Goal: Task Accomplishment & Management: Use online tool/utility

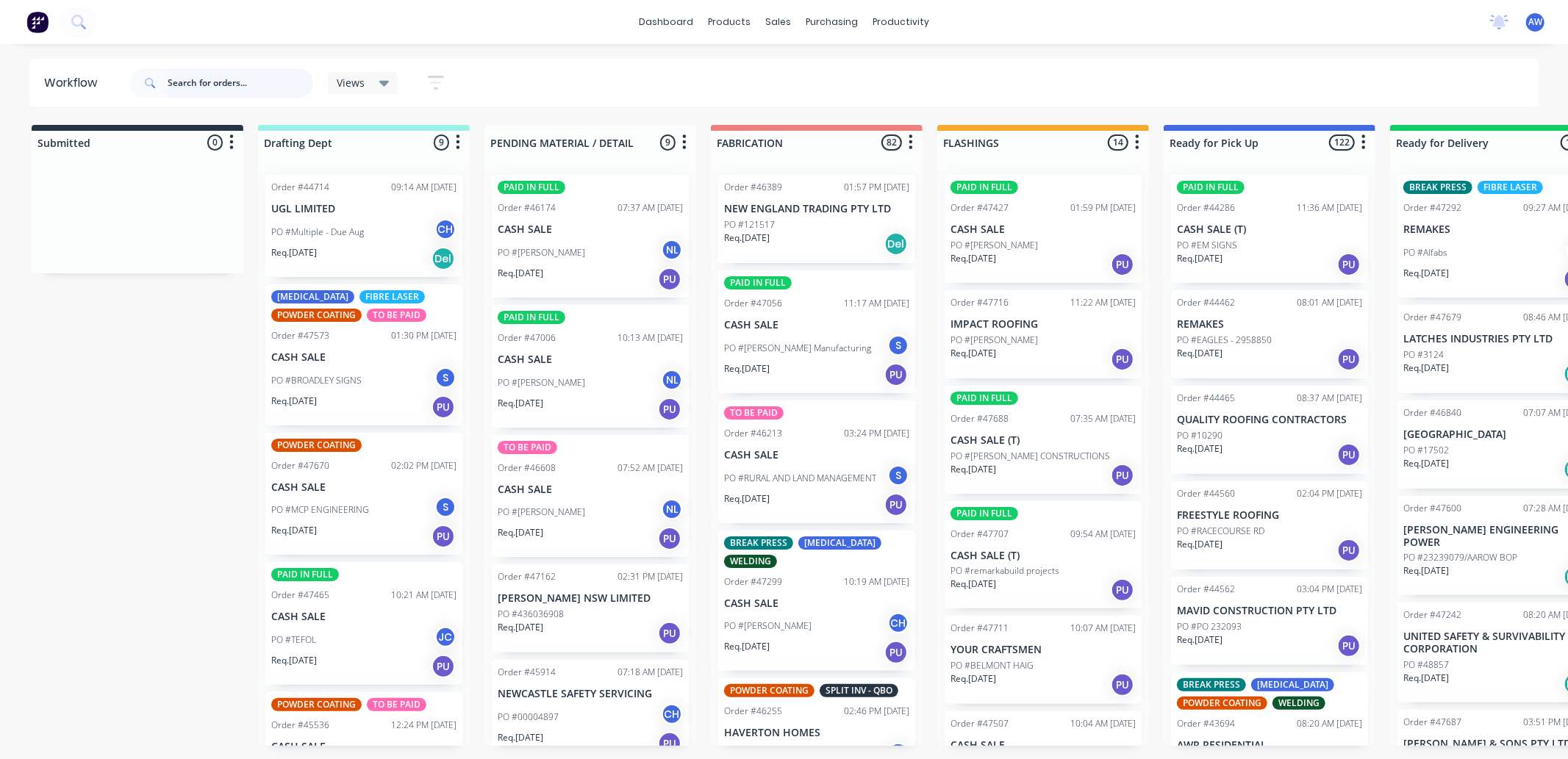
click at [201, 78] on input "text" at bounding box center [240, 83] width 146 height 29
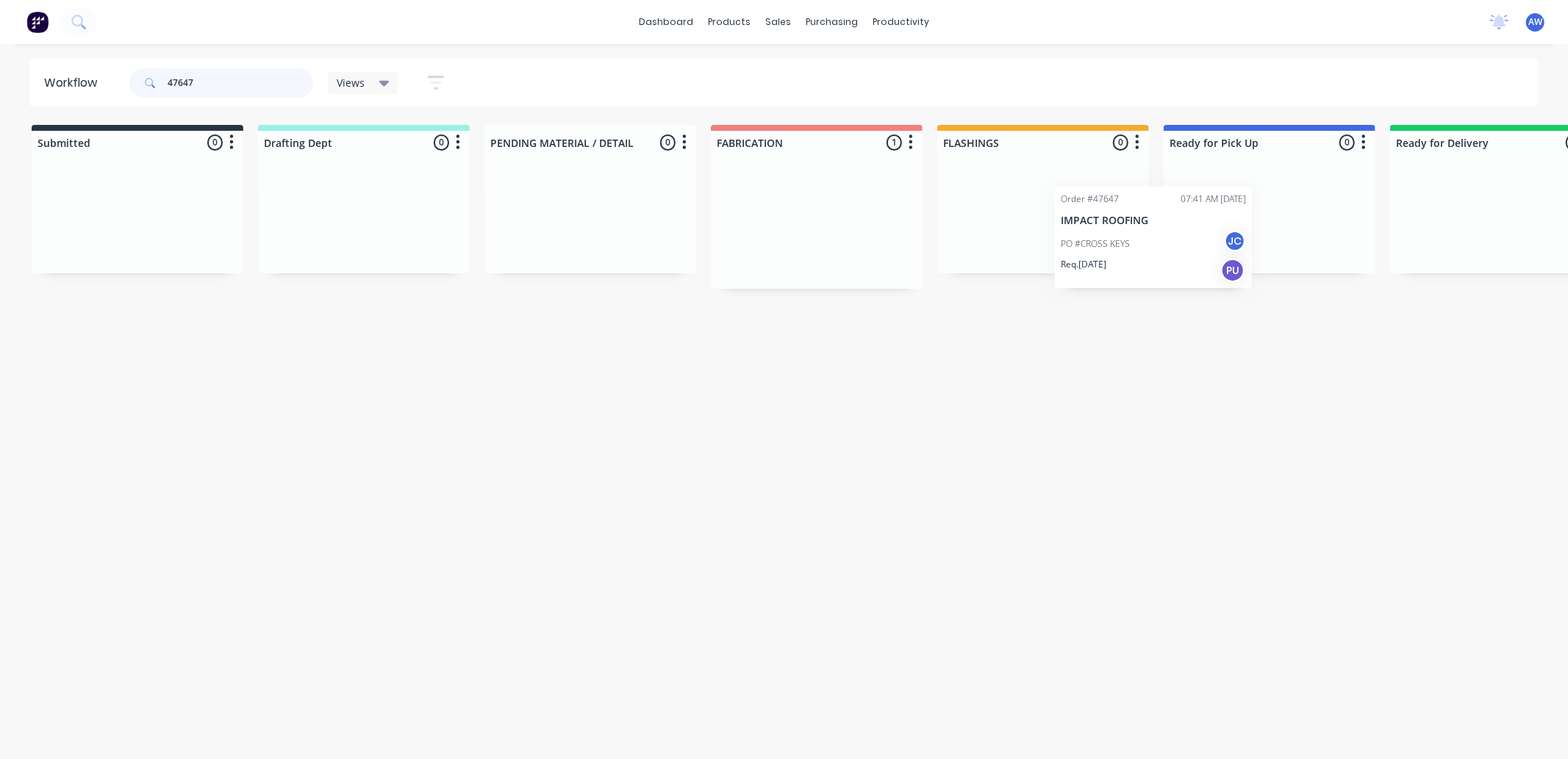
scroll to position [0, 3]
drag, startPoint x: 785, startPoint y: 250, endPoint x: 1183, endPoint y: 238, distance: 398.2
click at [1151, 241] on div "Submitted 0 Sort By Created date Required date Order number Customer name Most …" at bounding box center [1212, 207] width 2453 height 164
type input "47647"
click at [1233, 215] on div "Order #47647 07:41 AM 09/09/25 IMPACT ROOFING PO #CROSS KEYS JC Req. 12/09/25 PU" at bounding box center [1266, 226] width 197 height 102
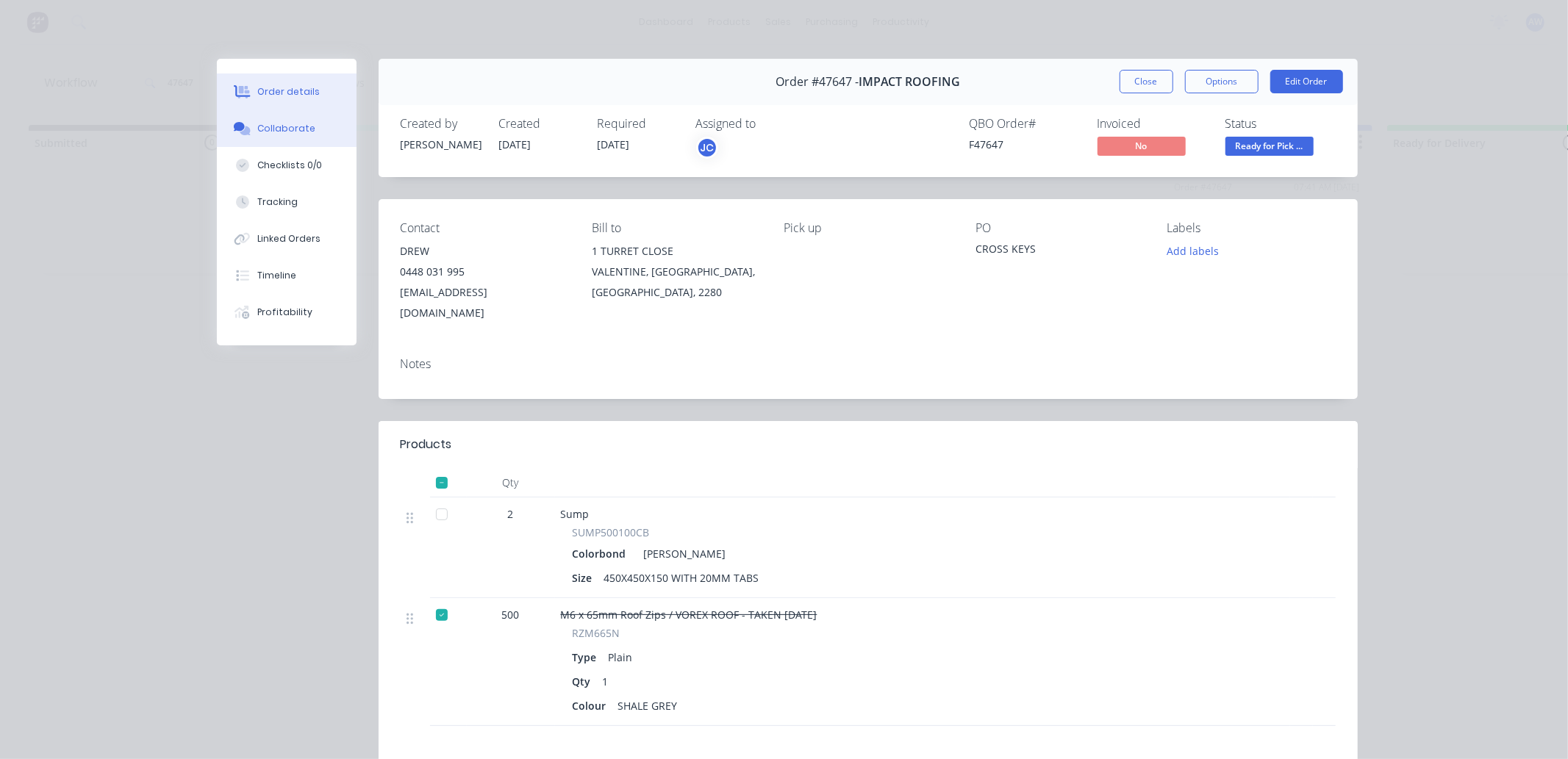
click at [286, 125] on div "Collaborate" at bounding box center [287, 128] width 58 height 13
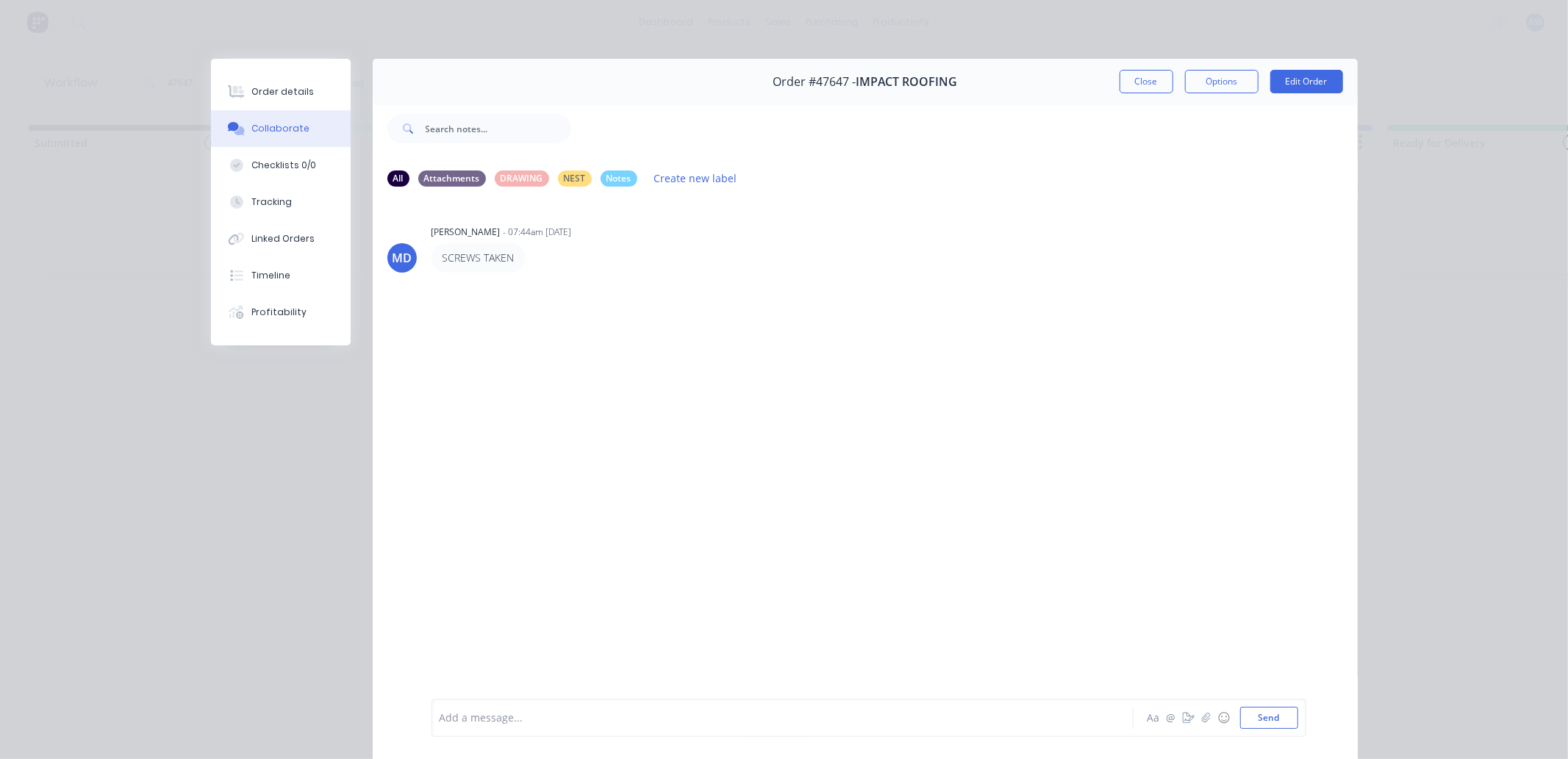
click at [494, 726] on div "Add a message..." at bounding box center [762, 718] width 644 height 22
drag, startPoint x: 1127, startPoint y: 91, endPoint x: 730, endPoint y: 195, distance: 410.4
click at [1126, 93] on button "Close" at bounding box center [1146, 81] width 54 height 24
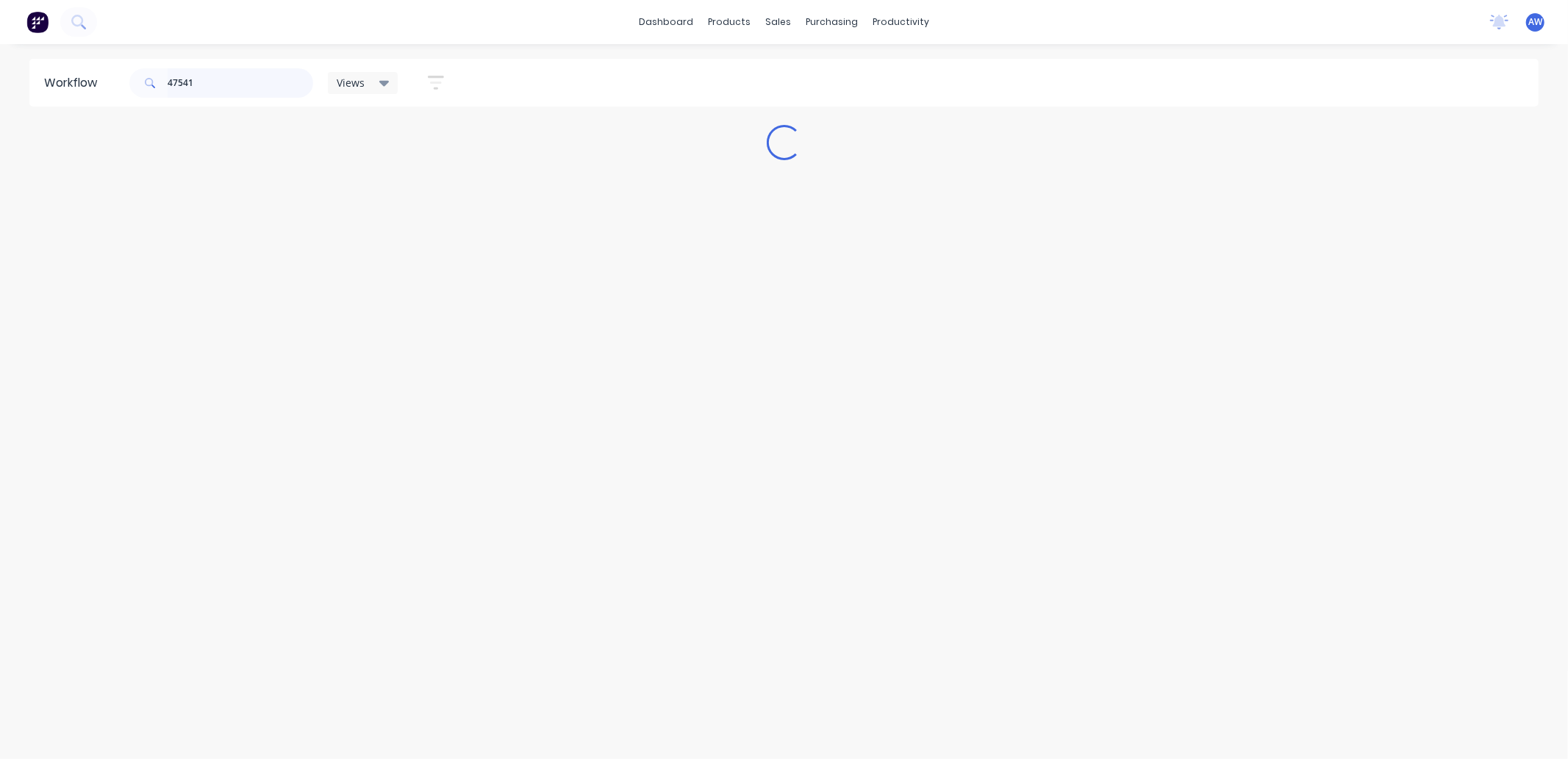
scroll to position [0, 0]
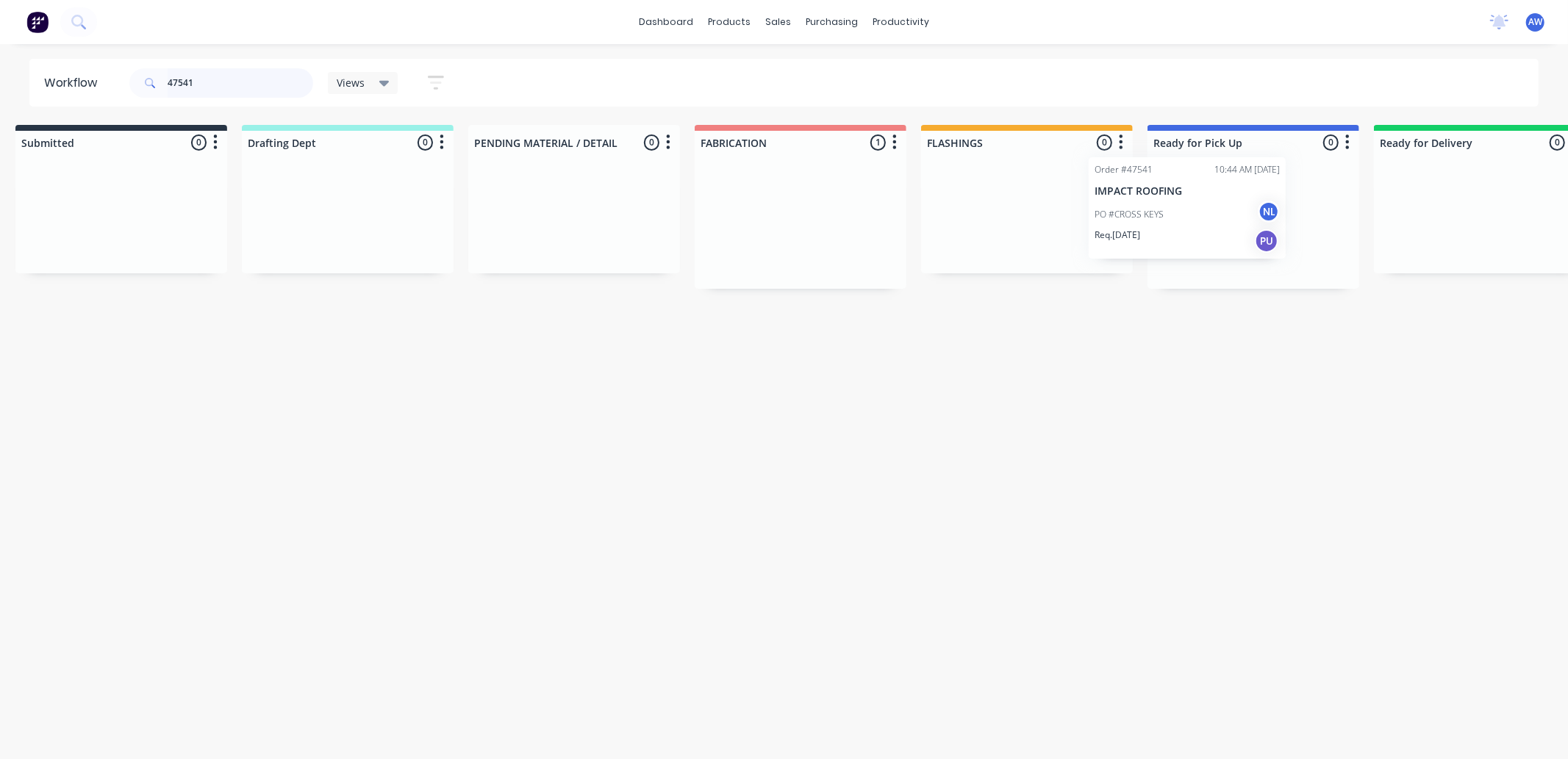
drag, startPoint x: 871, startPoint y: 243, endPoint x: 1183, endPoint y: 221, distance: 312.8
click at [1183, 221] on div "Submitted 0 Sort By Created date Required date Order number Customer name Most …" at bounding box center [1198, 207] width 2453 height 164
type input "47541"
click at [1253, 237] on div "PO #CROSS KEYS NL" at bounding box center [1251, 233] width 185 height 28
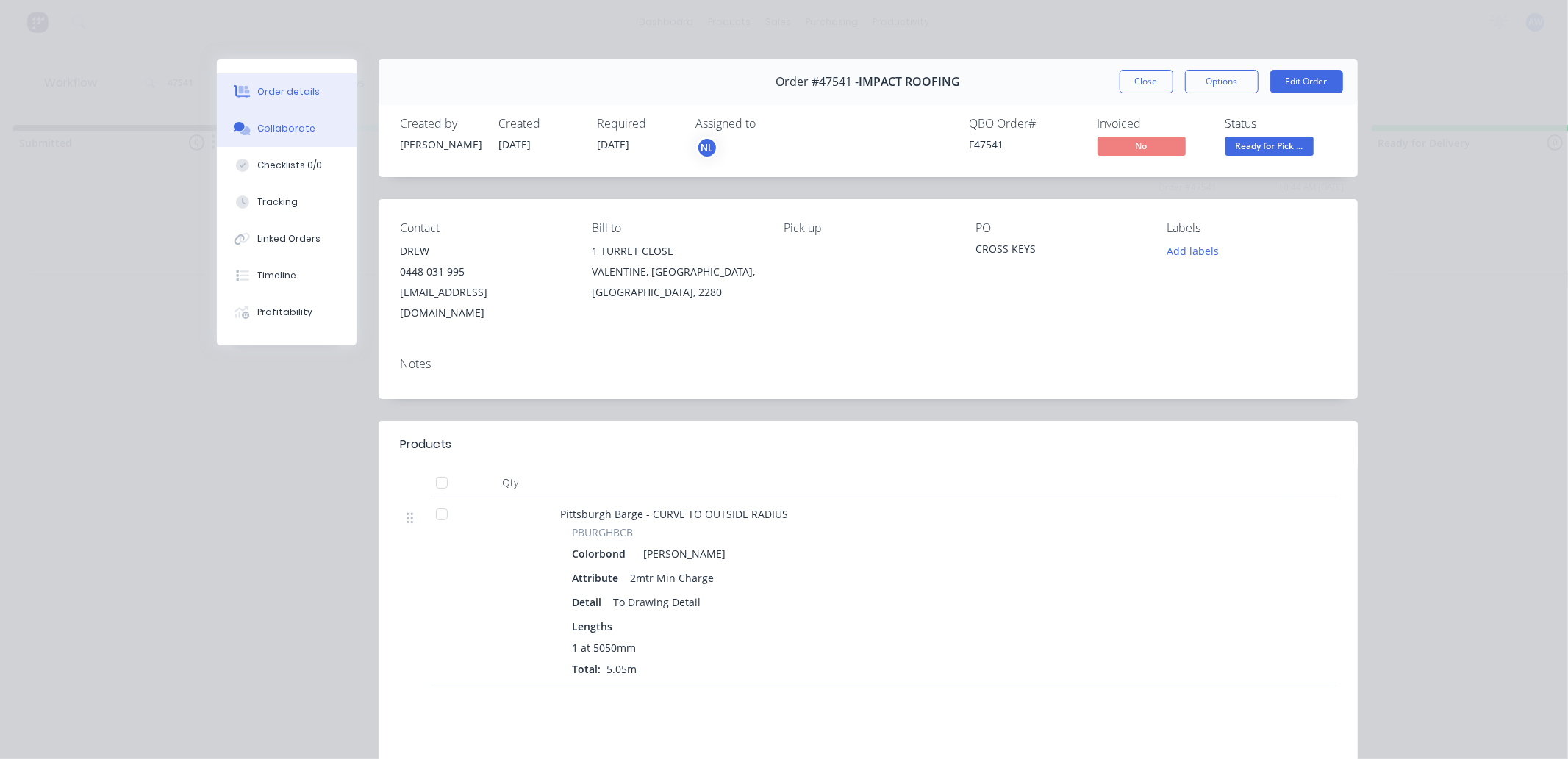
click at [285, 122] on div "Collaborate" at bounding box center [287, 128] width 58 height 13
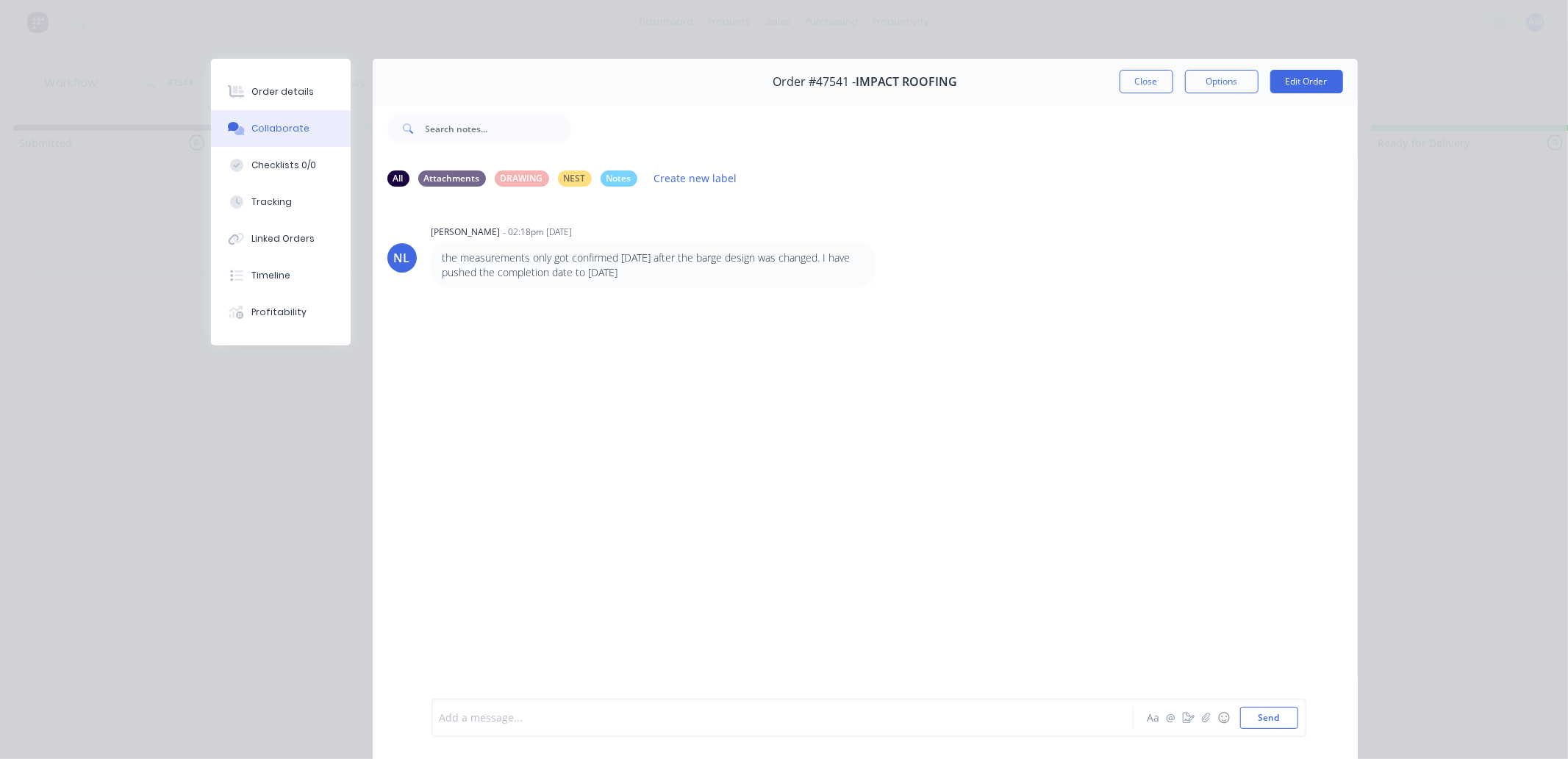
click at [464, 713] on div at bounding box center [762, 718] width 644 height 16
click at [464, 714] on span "in she on pallet pile out front of smoko room" at bounding box center [549, 718] width 220 height 14
click at [1124, 78] on button "Close" at bounding box center [1146, 81] width 54 height 24
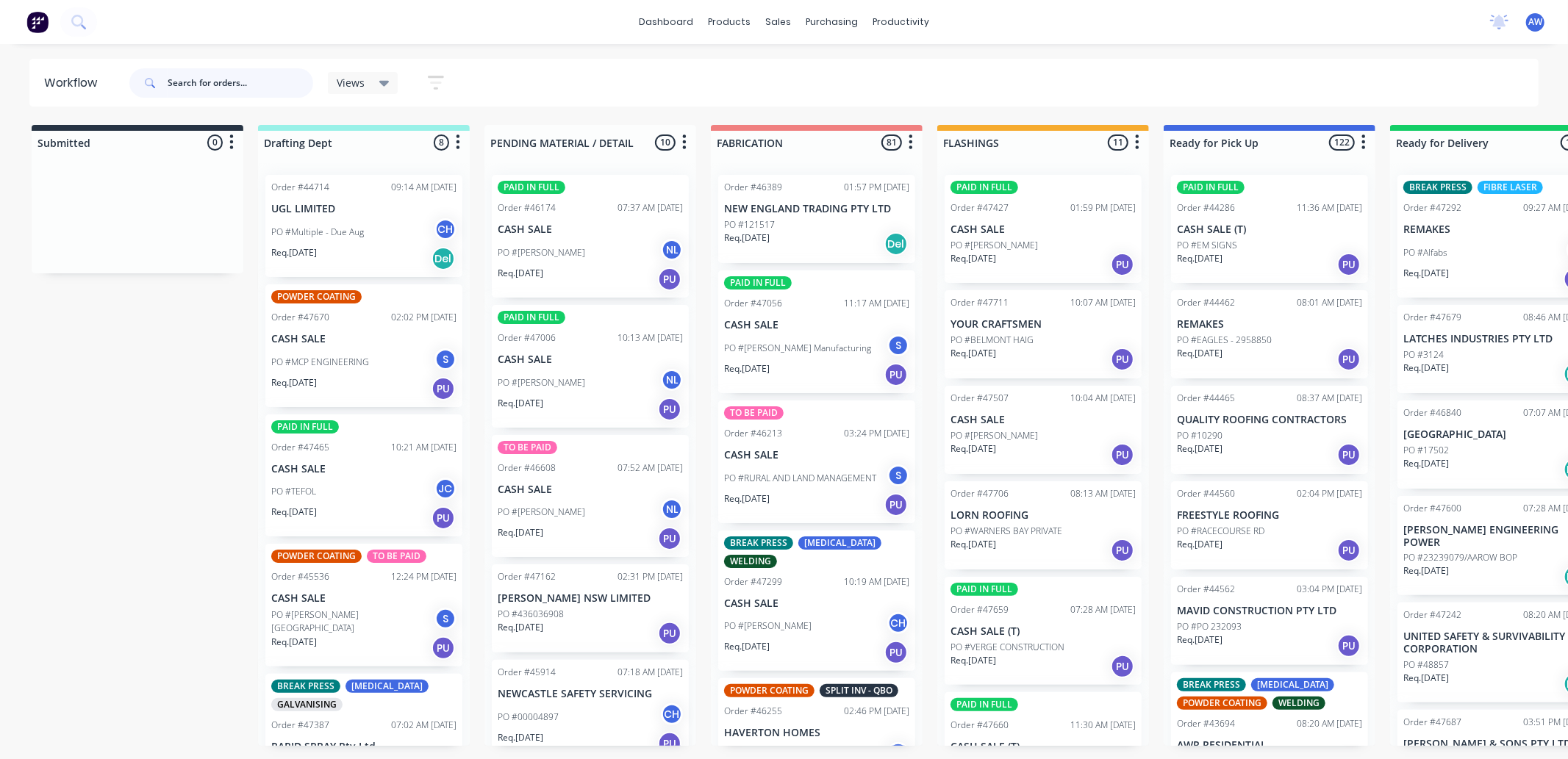
click at [188, 81] on input "text" at bounding box center [240, 83] width 146 height 29
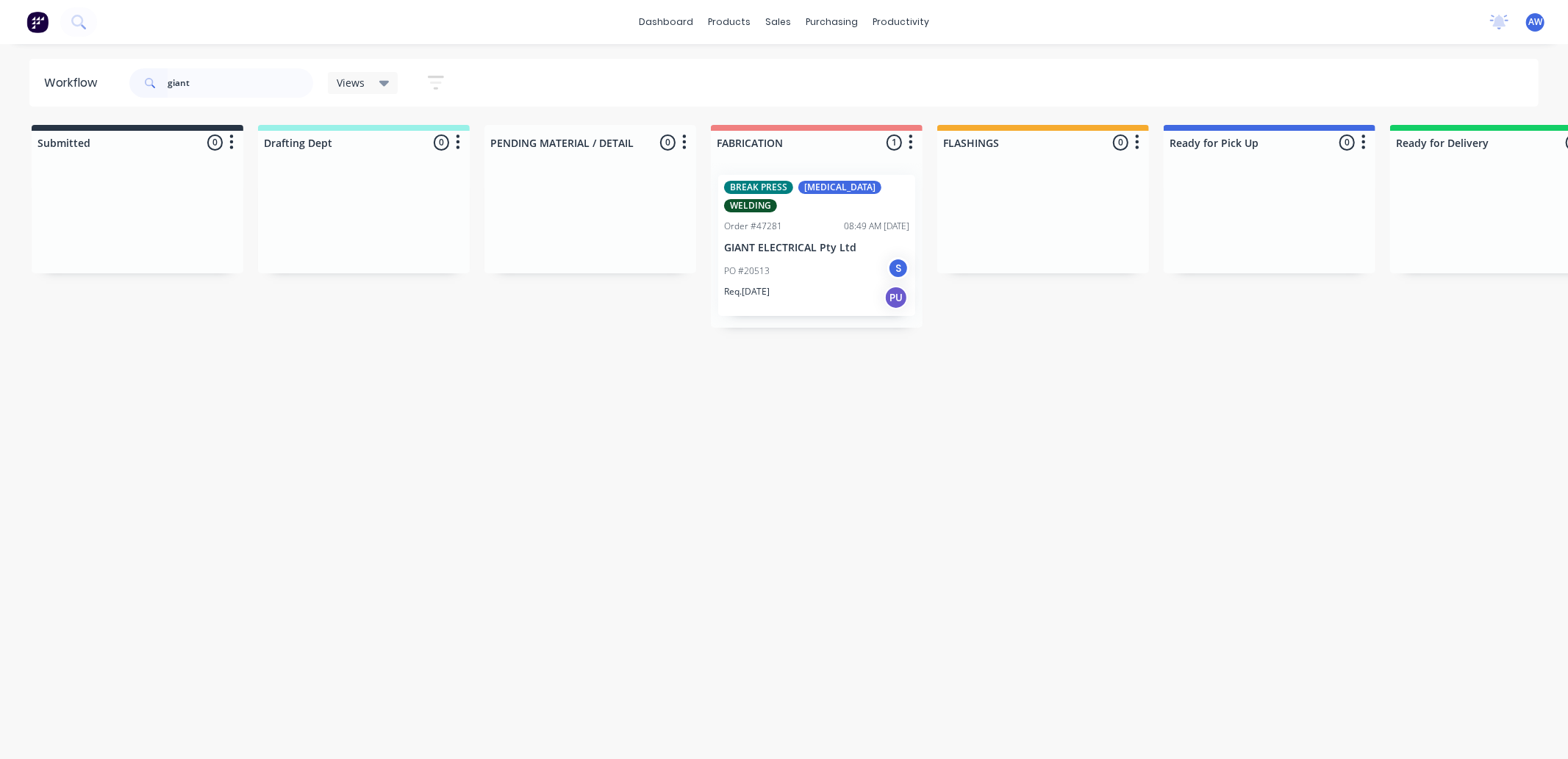
click at [825, 261] on div "PO #20513 S" at bounding box center [817, 272] width 185 height 28
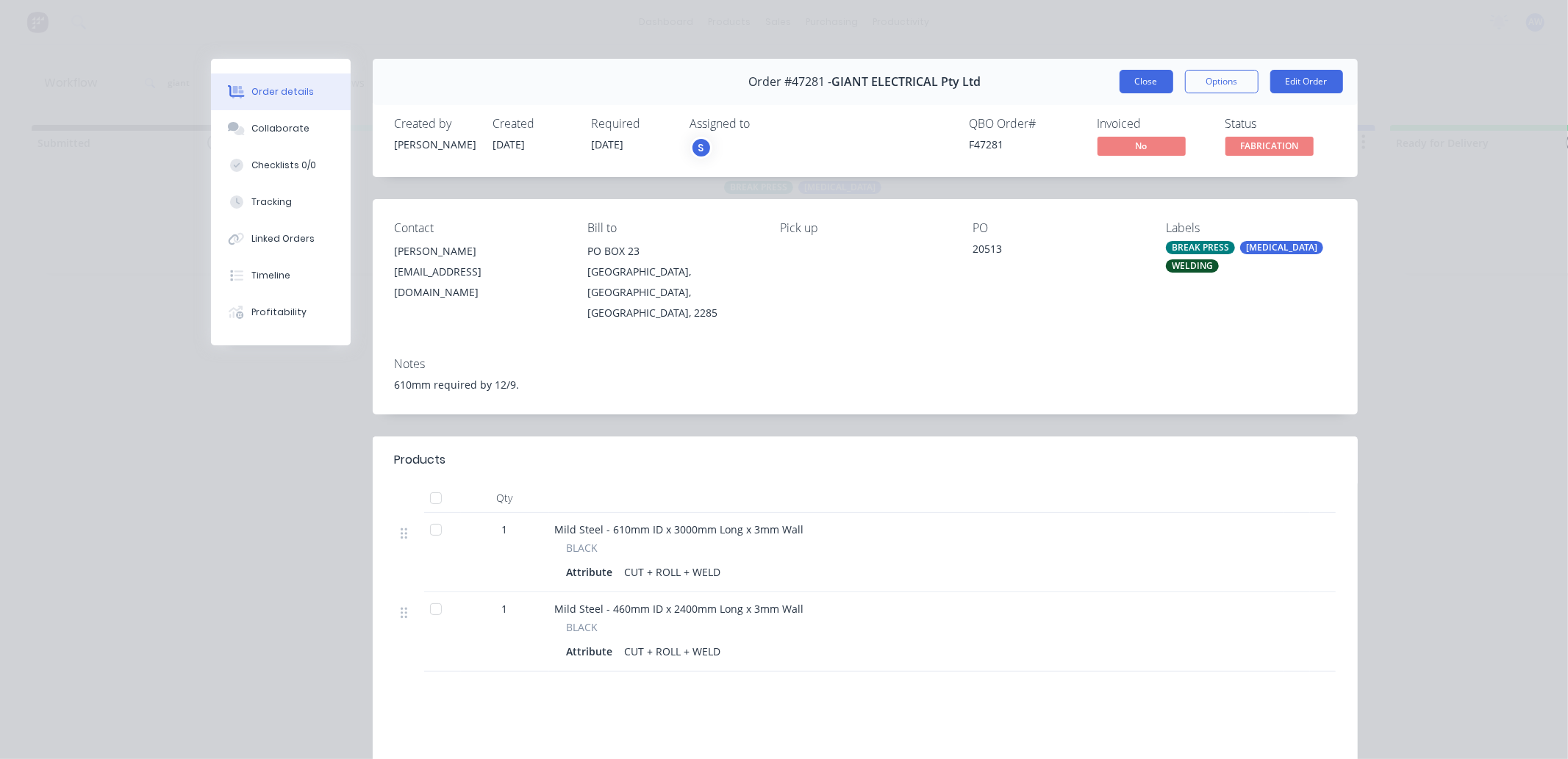
drag, startPoint x: 1130, startPoint y: 86, endPoint x: 989, endPoint y: 104, distance: 142.1
click at [1130, 86] on button "Close" at bounding box center [1146, 81] width 54 height 24
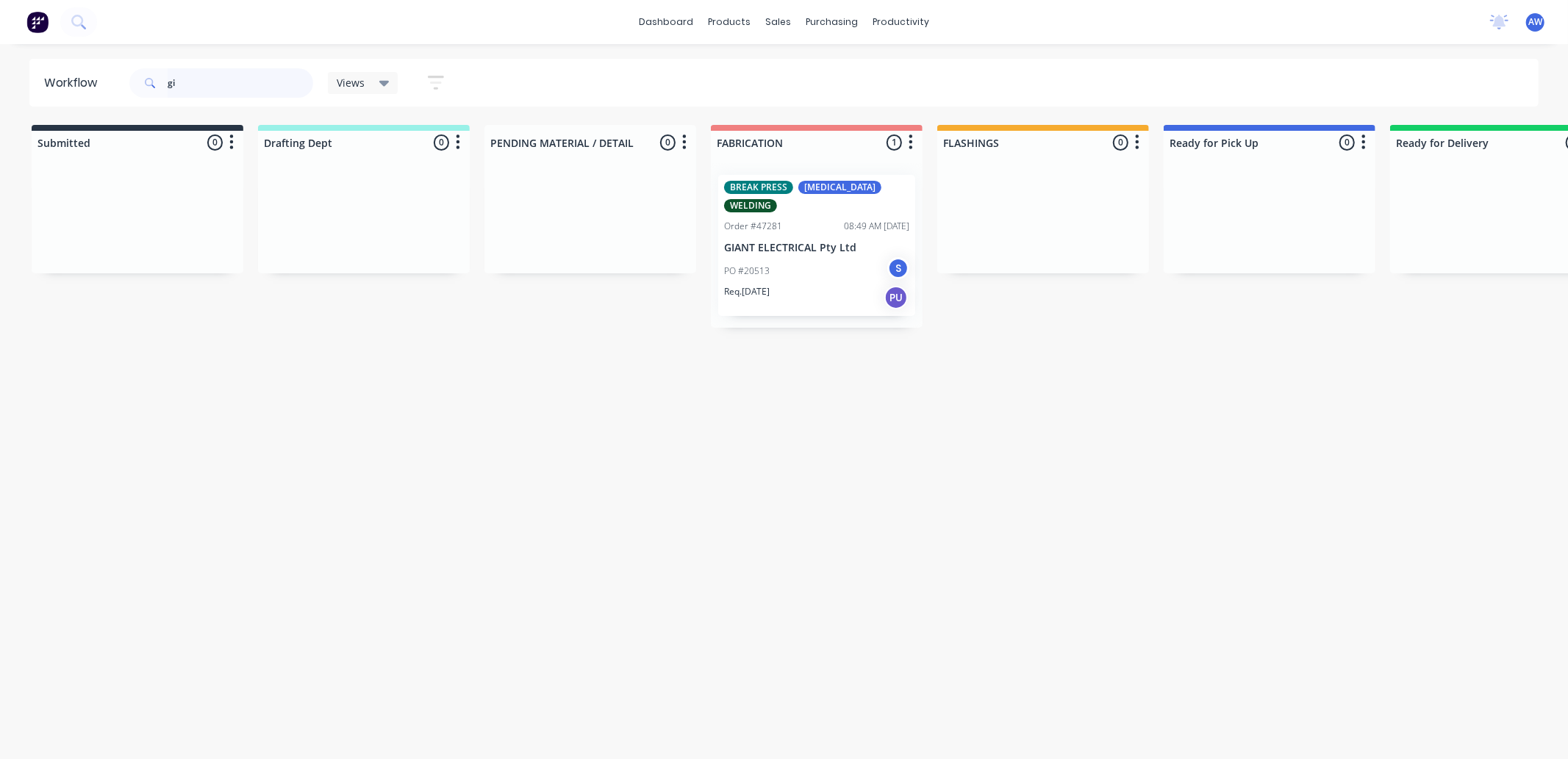
type input "g"
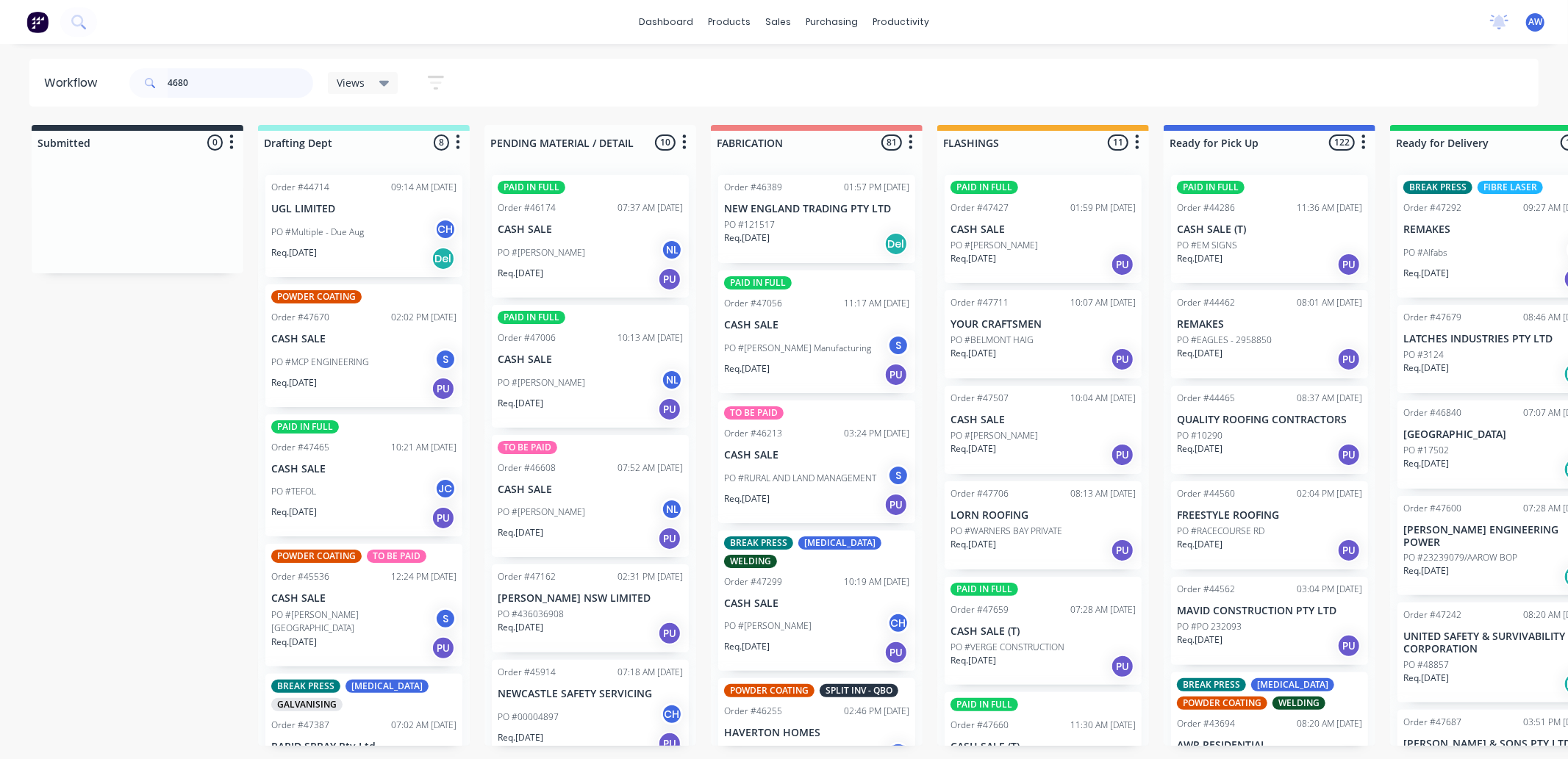
type input "46805"
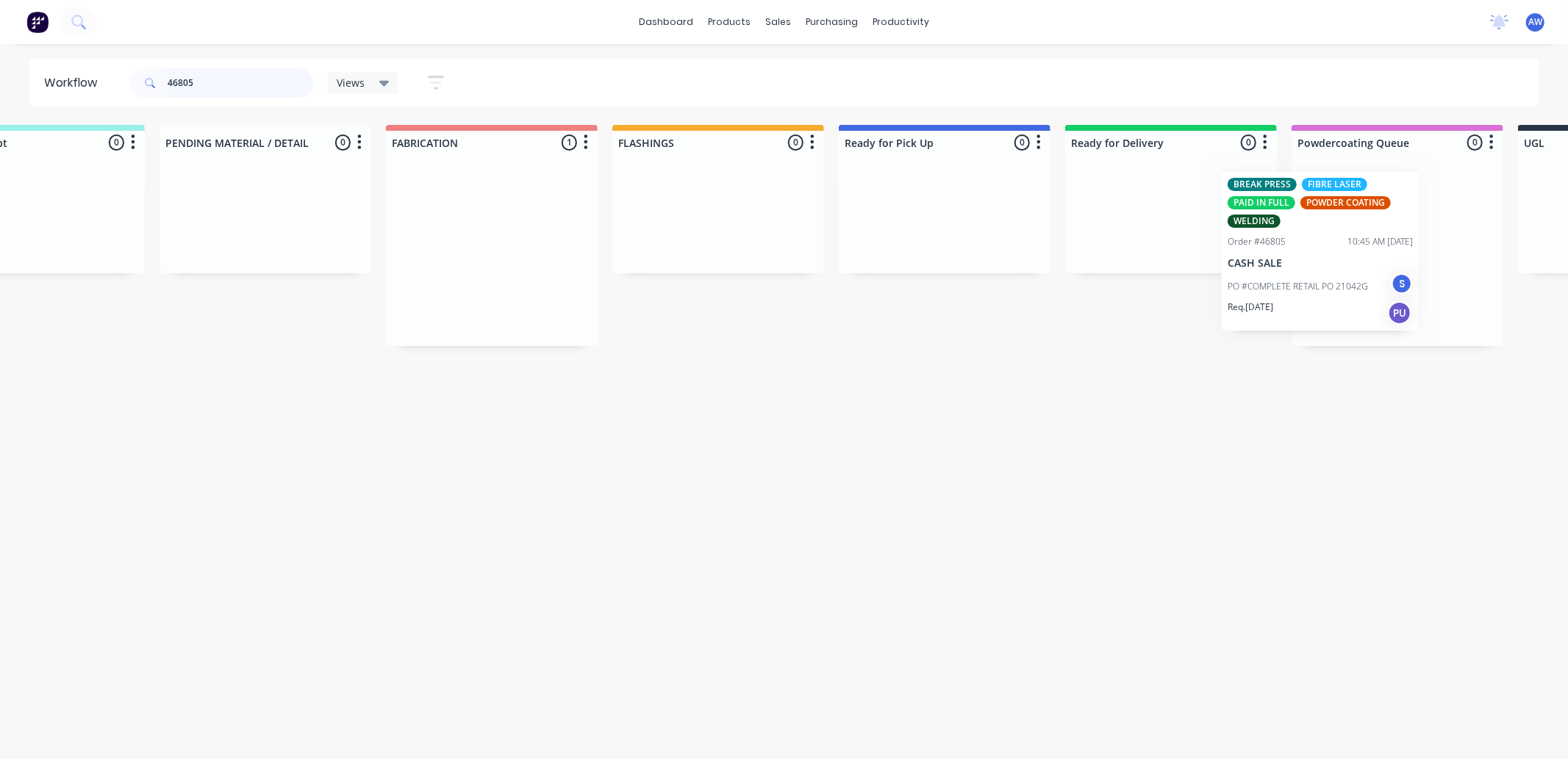
scroll to position [0, 378]
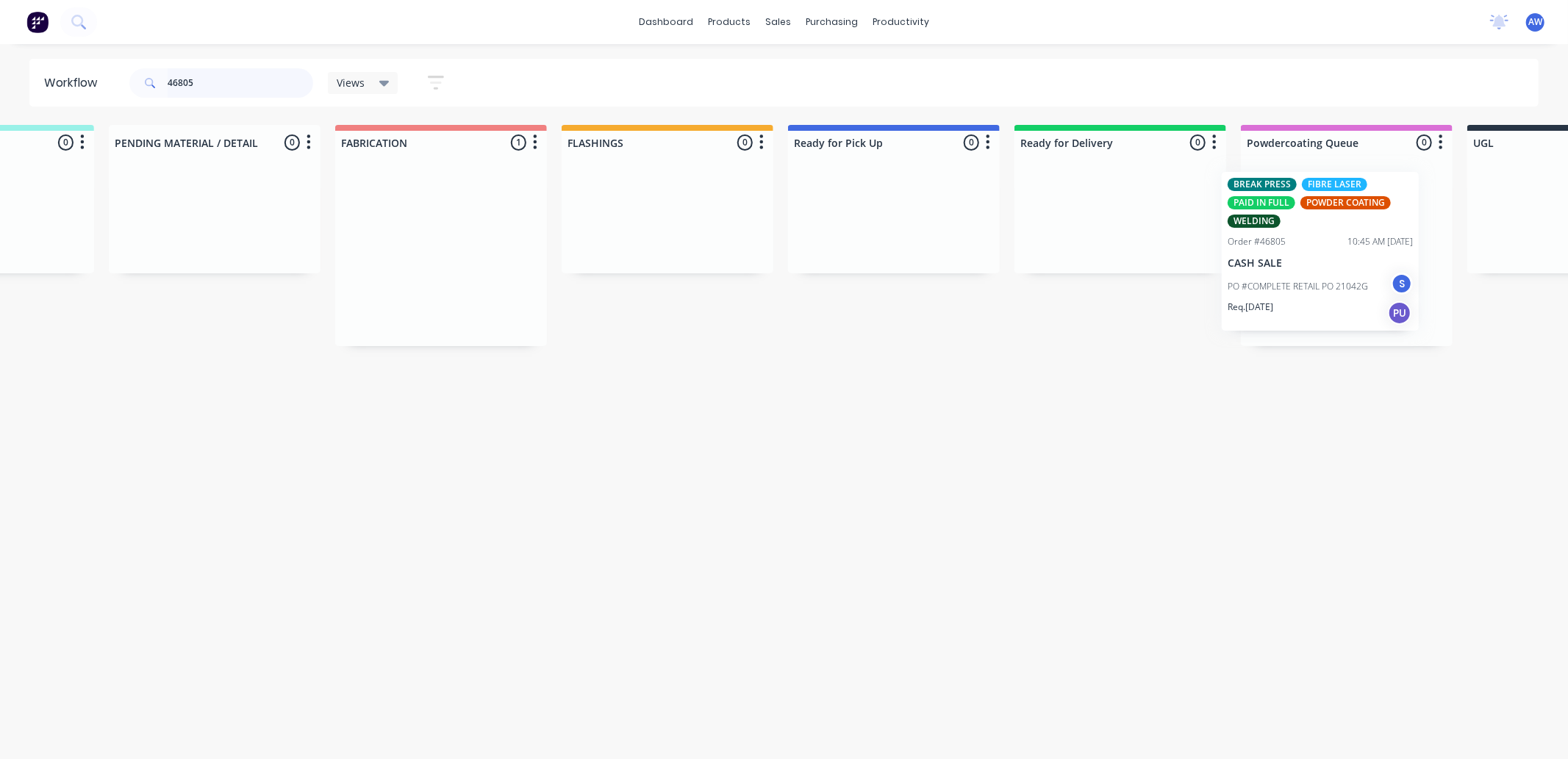
drag, startPoint x: 780, startPoint y: 277, endPoint x: 1290, endPoint y: 273, distance: 510.0
click at [1290, 273] on div "Submitted 0 Sort By Created date Required date Order number Customer name Most …" at bounding box center [839, 235] width 2453 height 221
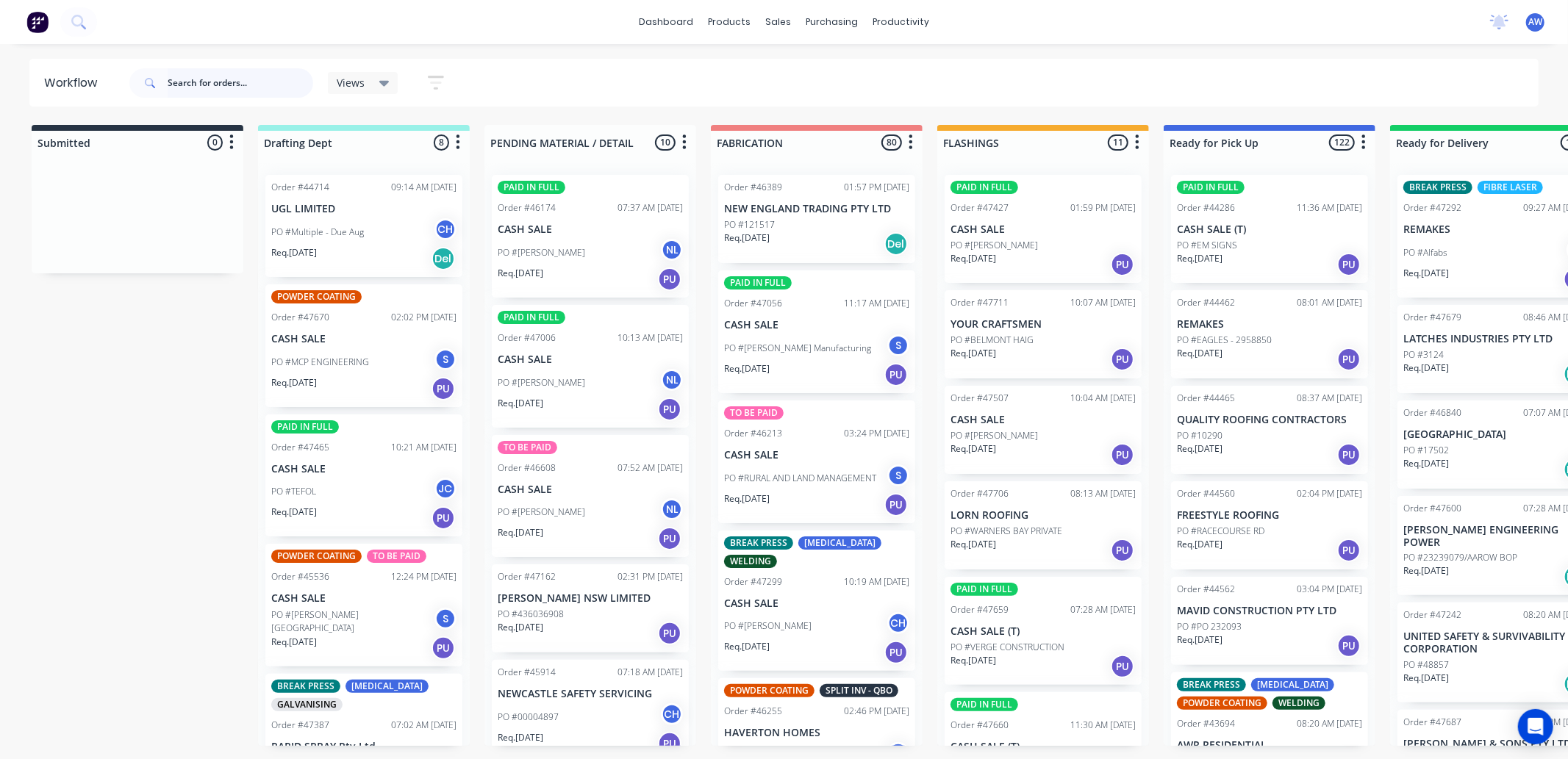
click at [220, 86] on input "text" at bounding box center [240, 83] width 146 height 29
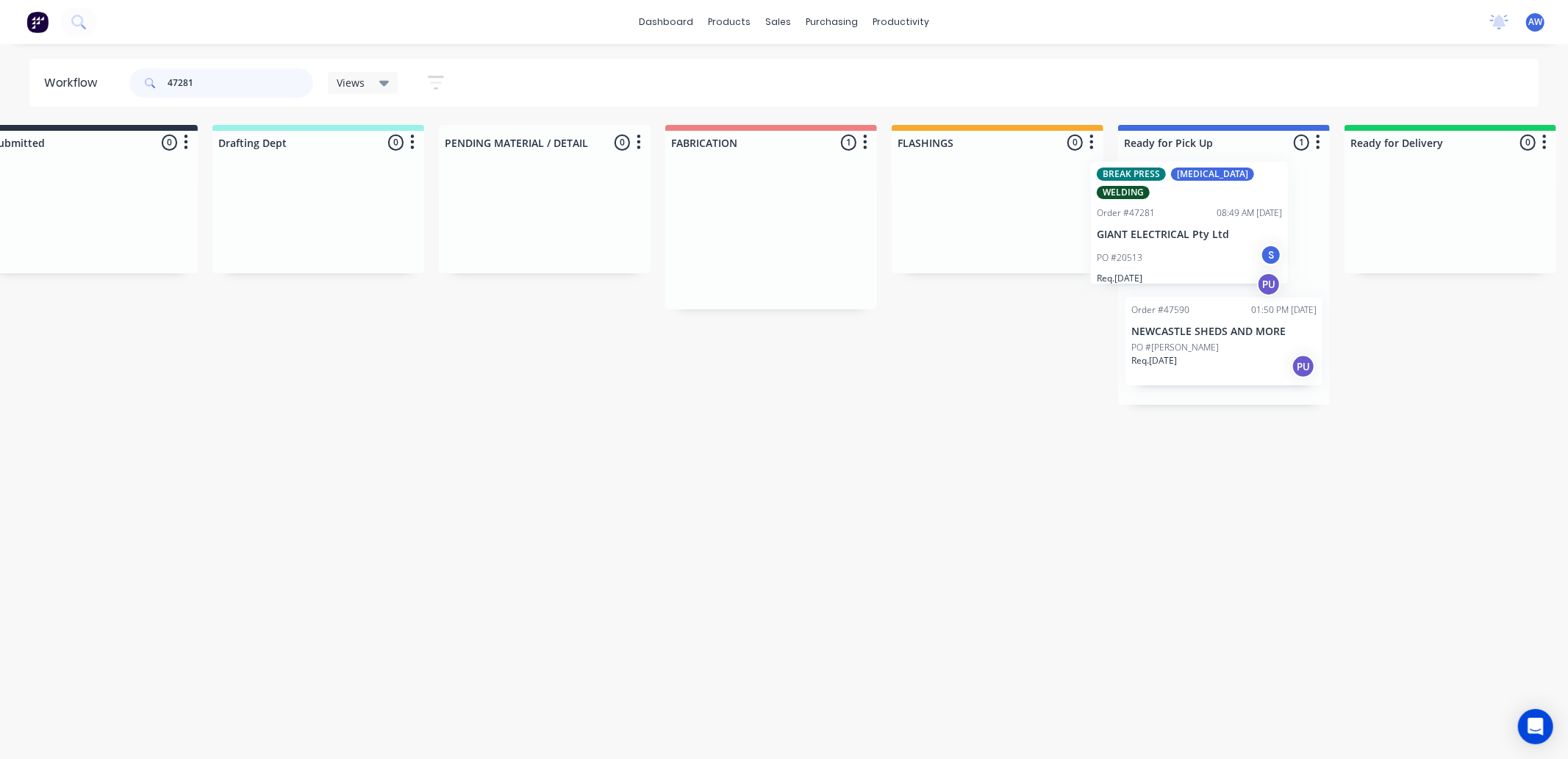
drag, startPoint x: 776, startPoint y: 249, endPoint x: 1154, endPoint y: 236, distance: 378.2
click at [1154, 236] on div "Submitted 0 Sort By Created date Required date Order number Customer name Most …" at bounding box center [1169, 265] width 2453 height 280
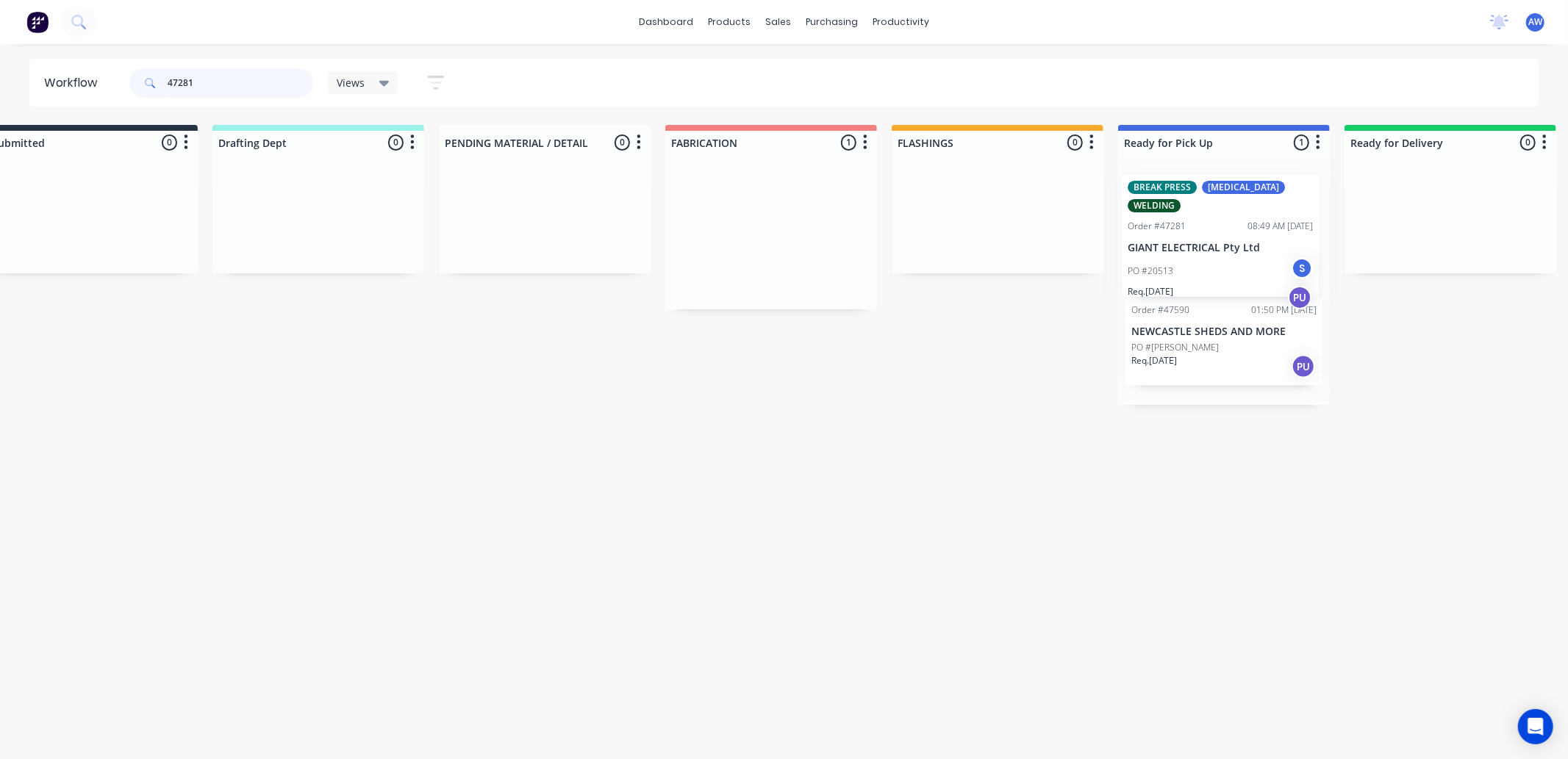
scroll to position [0, 49]
type input "47281"
click at [1210, 242] on p "GIANT ELECTRICAL Pty Ltd" at bounding box center [1221, 248] width 185 height 12
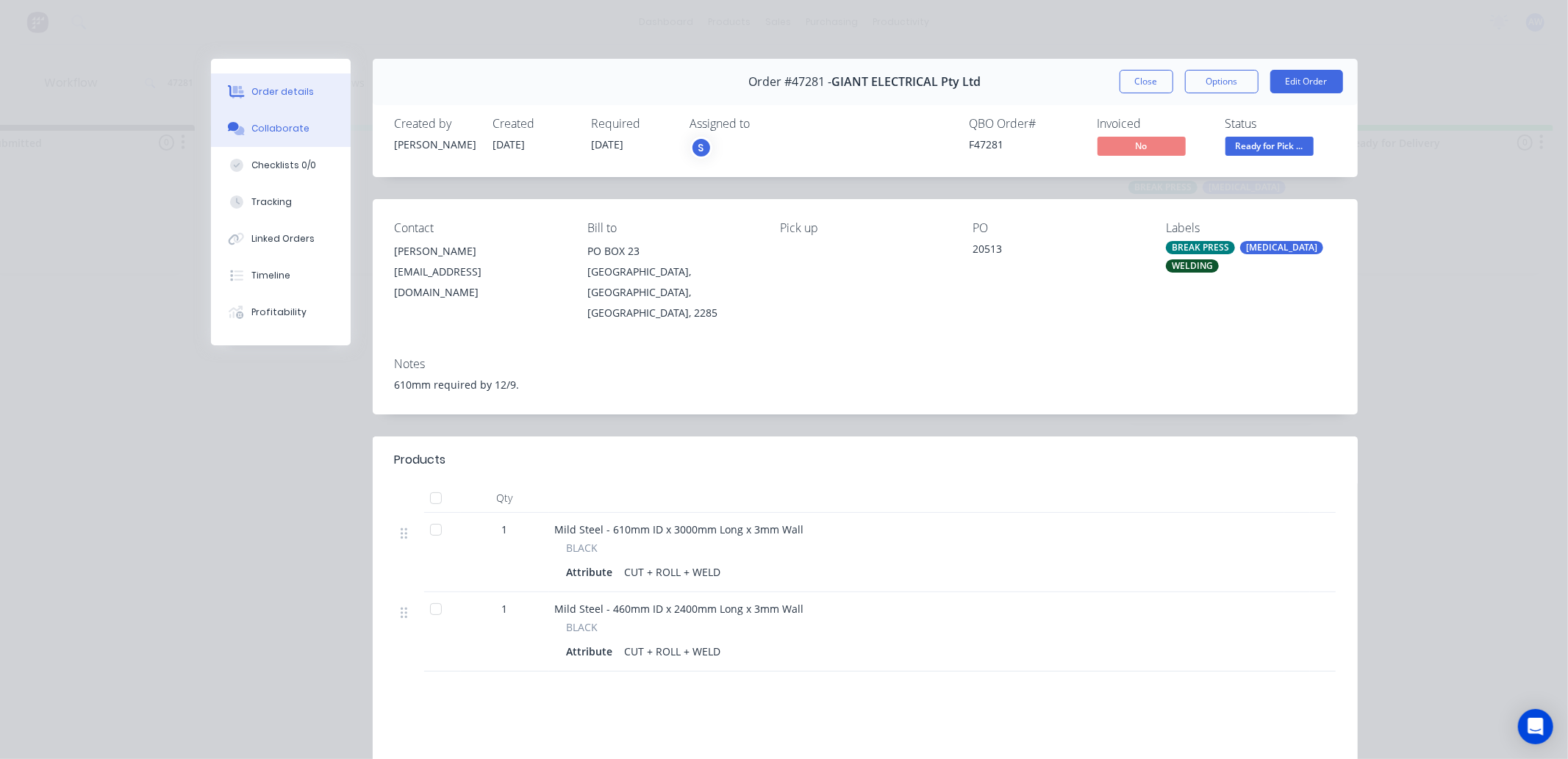
click at [273, 129] on div "Collaborate" at bounding box center [280, 128] width 58 height 13
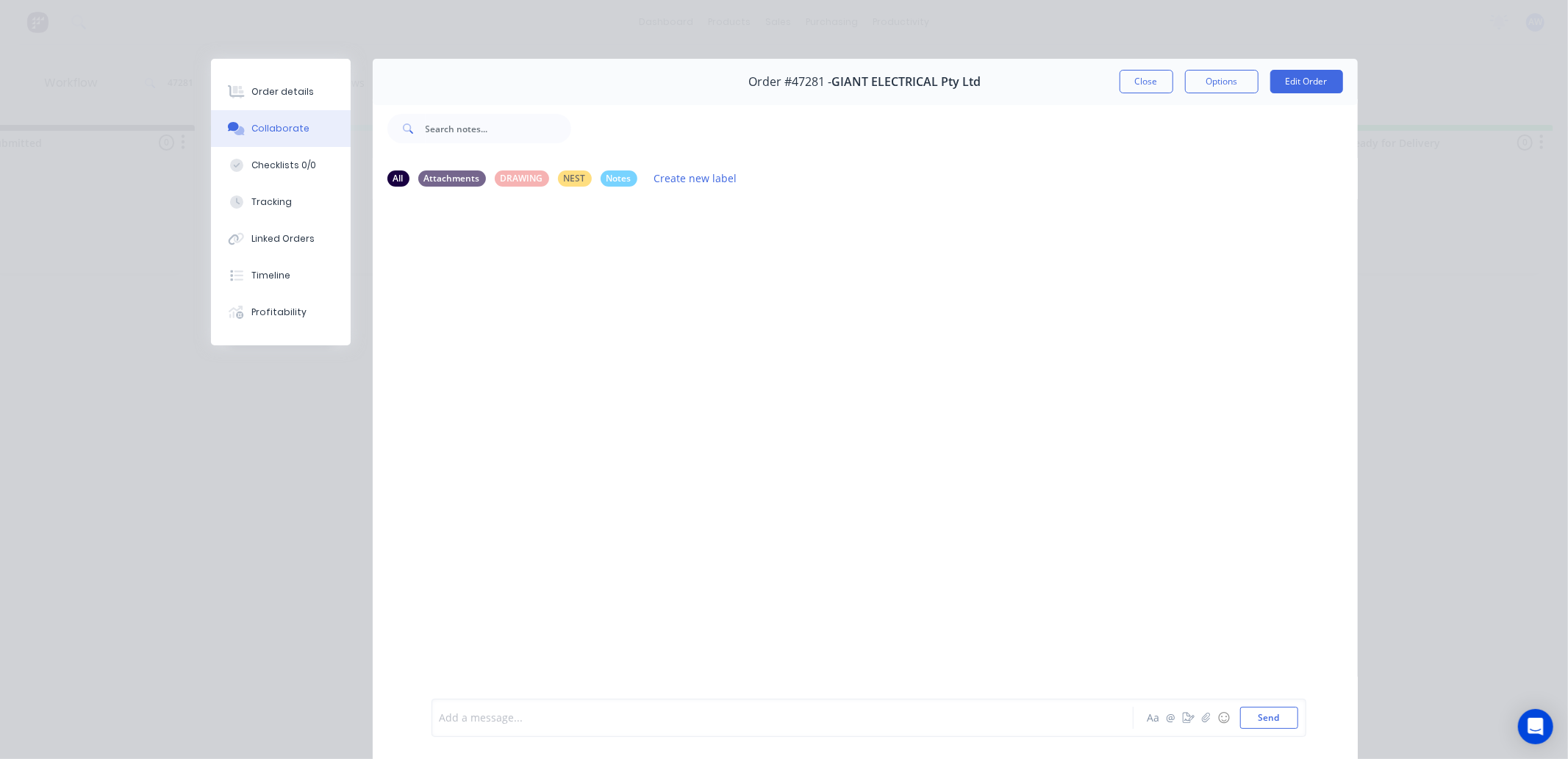
click at [467, 722] on div at bounding box center [762, 718] width 644 height 16
click at [1134, 81] on button "Close" at bounding box center [1146, 81] width 54 height 24
